Goal: Information Seeking & Learning: Learn about a topic

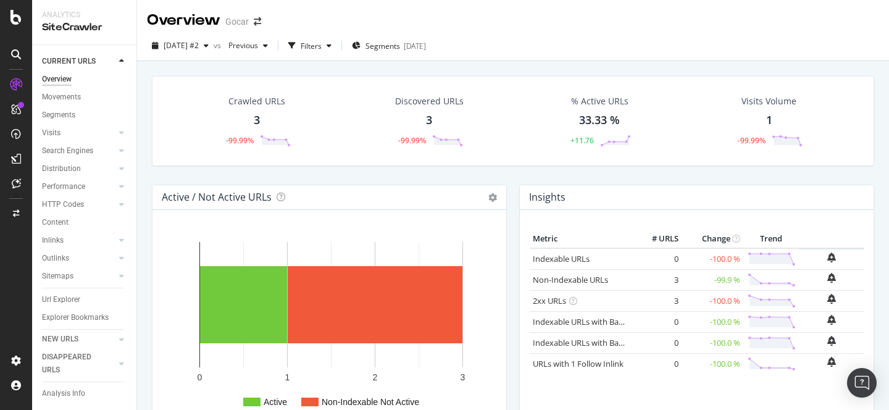
click at [253, 102] on div "Crawled URLs" at bounding box center [257, 101] width 57 height 12
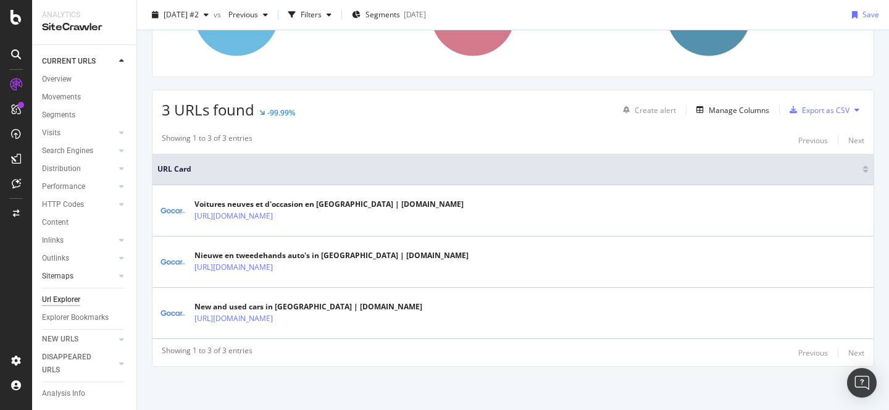
scroll to position [17, 0]
click at [61, 307] on div "Explorer Bookmarks" at bounding box center [75, 313] width 67 height 13
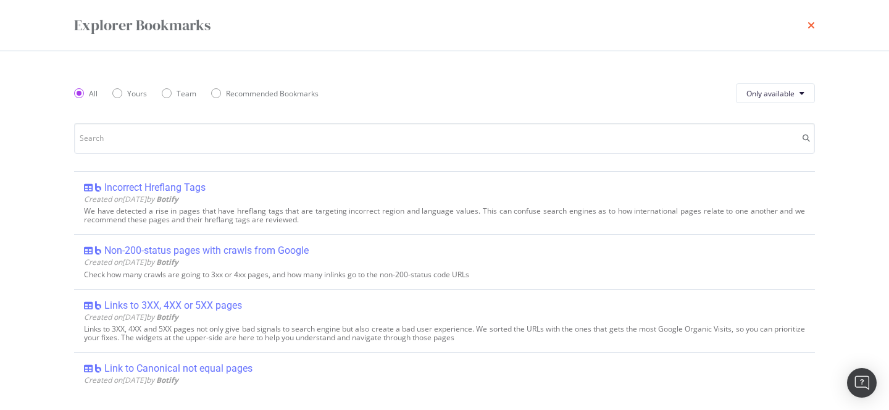
click at [814, 25] on icon "times" at bounding box center [811, 25] width 7 height 10
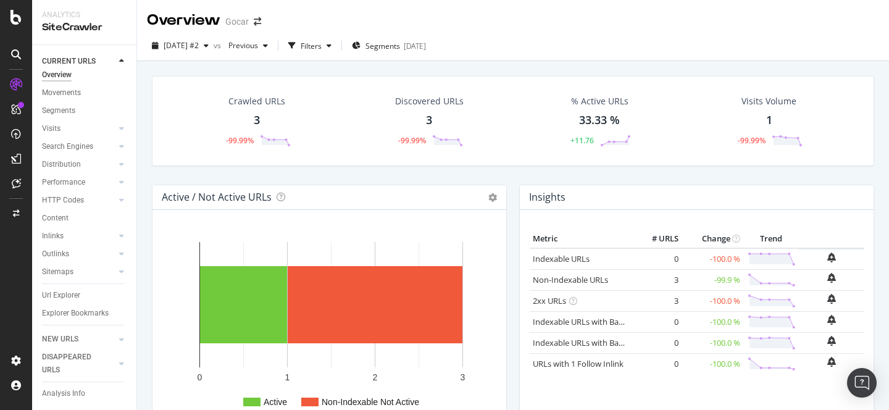
click at [254, 106] on div "Crawled URLs" at bounding box center [257, 101] width 57 height 12
click at [590, 117] on div "33.33 %" at bounding box center [599, 120] width 41 height 16
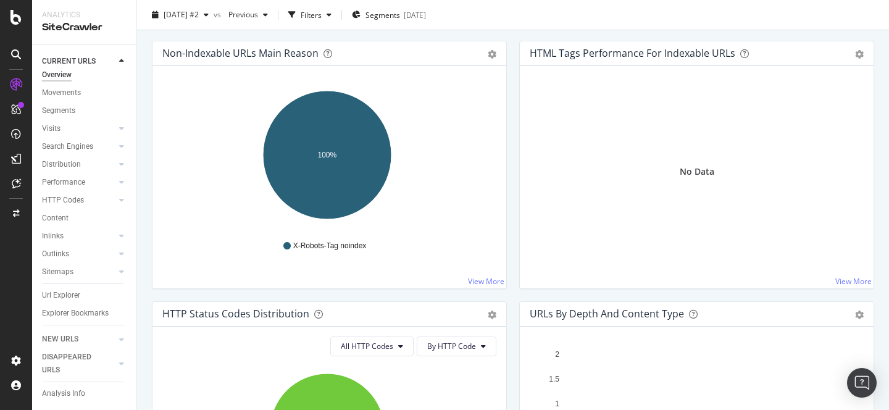
scroll to position [406, 0]
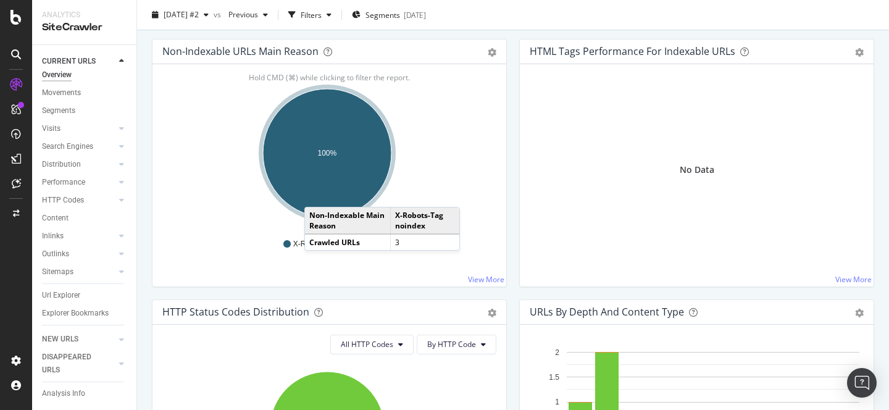
click at [317, 195] on ellipse "A chart." at bounding box center [327, 153] width 128 height 128
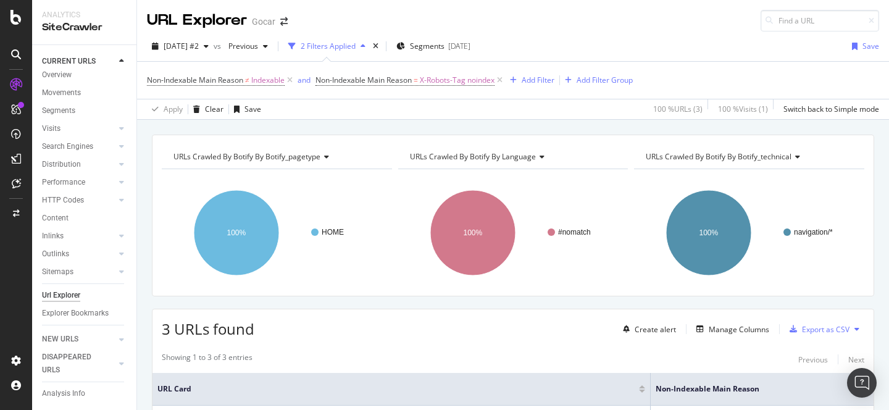
click at [608, 28] on div "URL Explorer Gocar" at bounding box center [513, 15] width 752 height 31
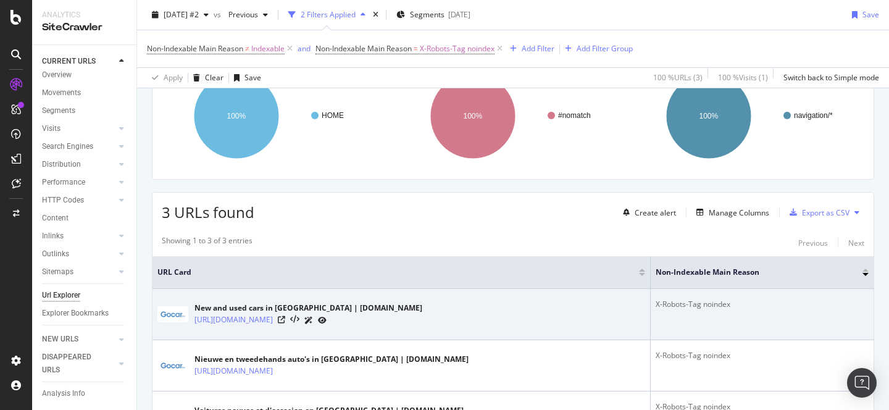
scroll to position [221, 0]
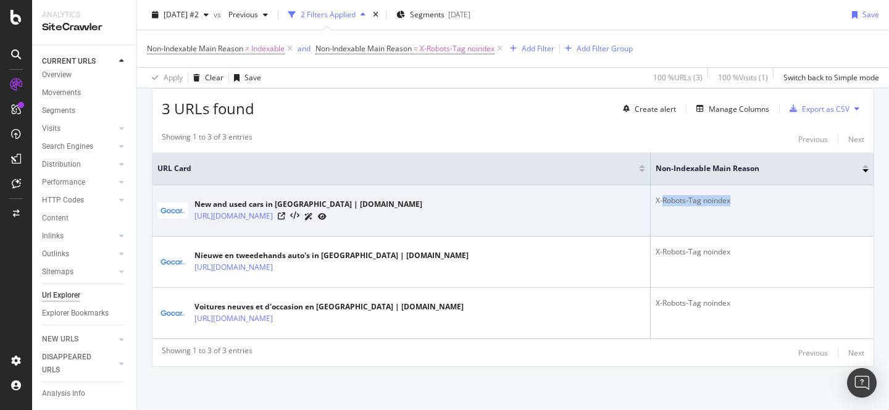
drag, startPoint x: 635, startPoint y: 200, endPoint x: 687, endPoint y: 231, distance: 60.4
click at [687, 231] on td "X-Robots-Tag noindex" at bounding box center [762, 210] width 223 height 51
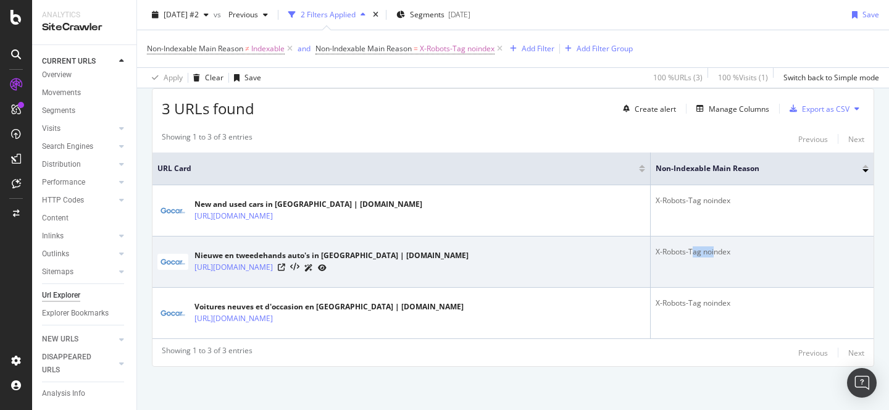
drag, startPoint x: 671, startPoint y: 256, endPoint x: 648, endPoint y: 254, distance: 22.9
click at [656, 254] on div "X-Robots-Tag noindex" at bounding box center [762, 251] width 213 height 11
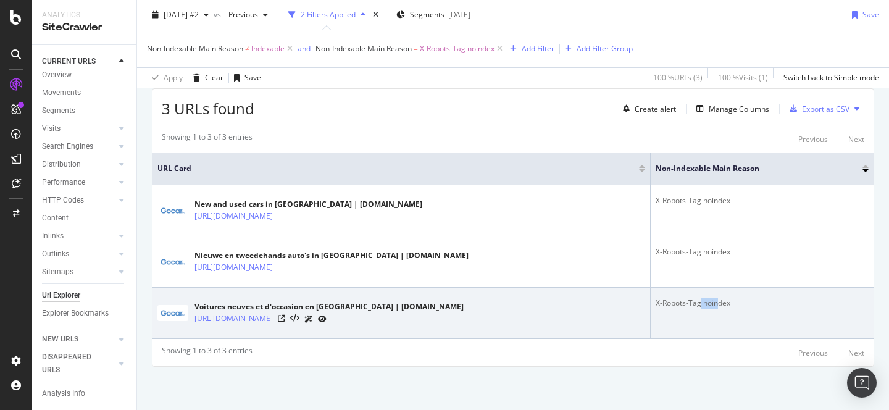
drag, startPoint x: 672, startPoint y: 306, endPoint x: 652, endPoint y: 298, distance: 21.7
click at [657, 301] on div "X-Robots-Tag noindex" at bounding box center [762, 303] width 213 height 11
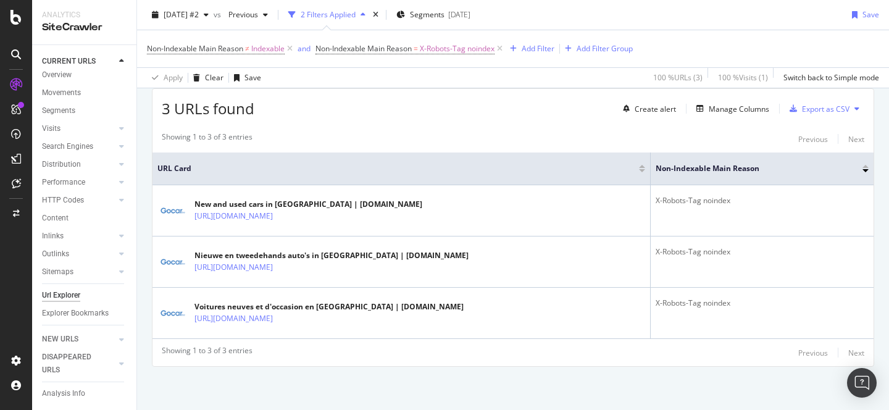
click at [701, 17] on div "[DATE] #2 vs Previous 2 Filters Applied Segments [DATE] Save" at bounding box center [513, 17] width 752 height 25
click at [677, 17] on div "[DATE] #2 vs Previous 2 Filters Applied Segments [DATE] Save" at bounding box center [513, 17] width 752 height 25
click at [635, 17] on div "[DATE] #2 vs Previous 2 Filters Applied Segments [DATE] Save" at bounding box center [513, 17] width 752 height 25
